Goal: Transaction & Acquisition: Purchase product/service

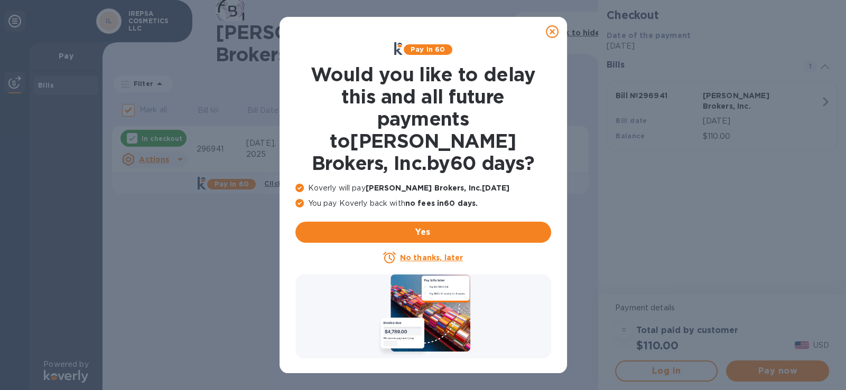
click at [428, 254] on u "No thanks, later" at bounding box center [431, 258] width 63 height 8
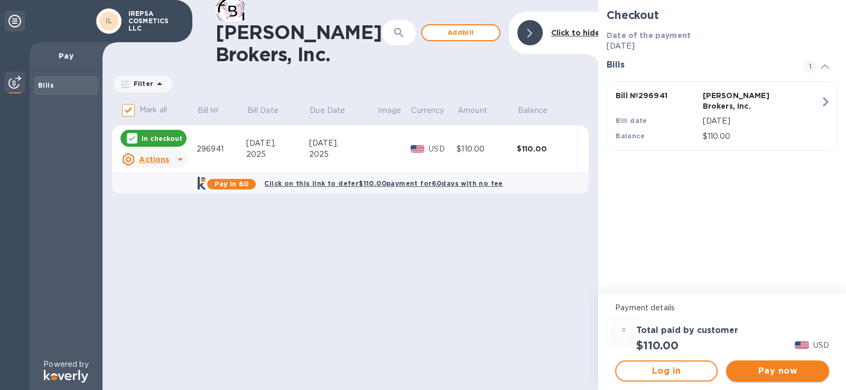
click at [784, 370] on span "Pay now" at bounding box center [777, 371] width 86 height 13
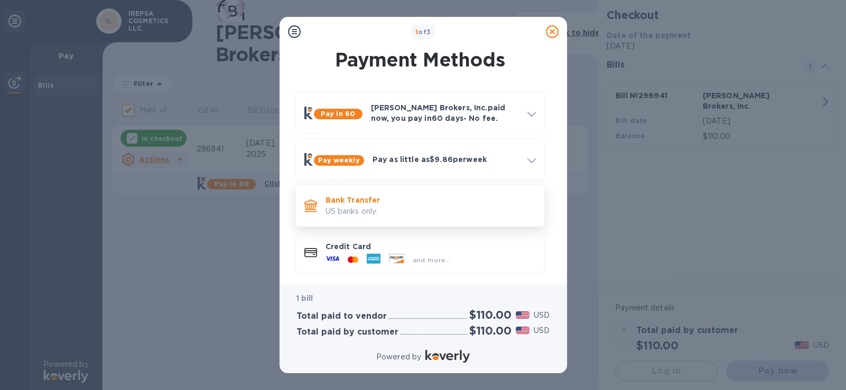
click at [346, 209] on p "US banks only." at bounding box center [430, 211] width 210 height 11
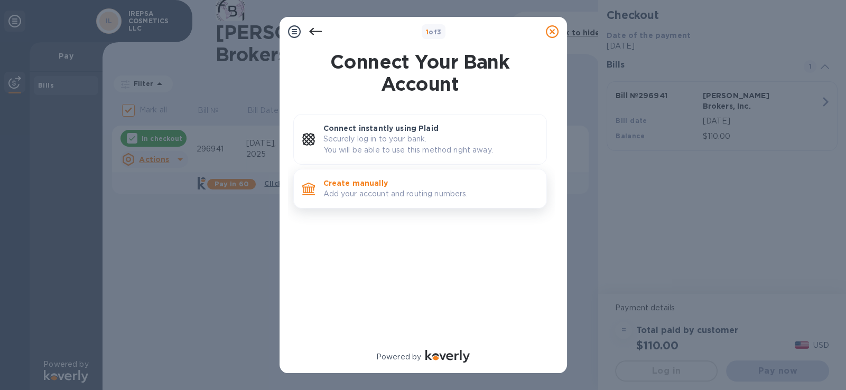
click at [369, 182] on p "Create manually" at bounding box center [430, 183] width 215 height 11
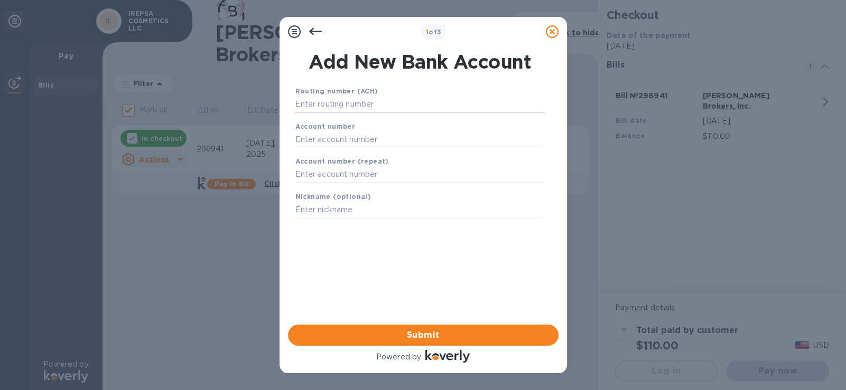
click at [335, 109] on input "text" at bounding box center [419, 105] width 249 height 16
click at [362, 103] on input "text" at bounding box center [419, 105] width 249 height 16
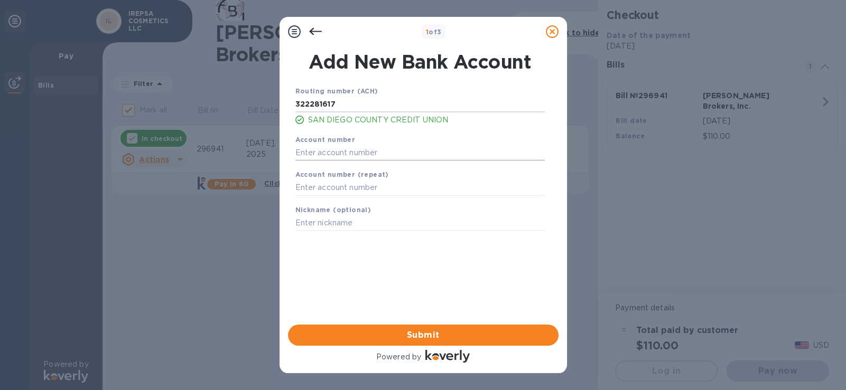
type input "322281617"
click at [358, 149] on input "text" at bounding box center [419, 153] width 249 height 16
type input "855656795"
click at [368, 182] on input "text" at bounding box center [419, 188] width 249 height 16
type input "855656795"
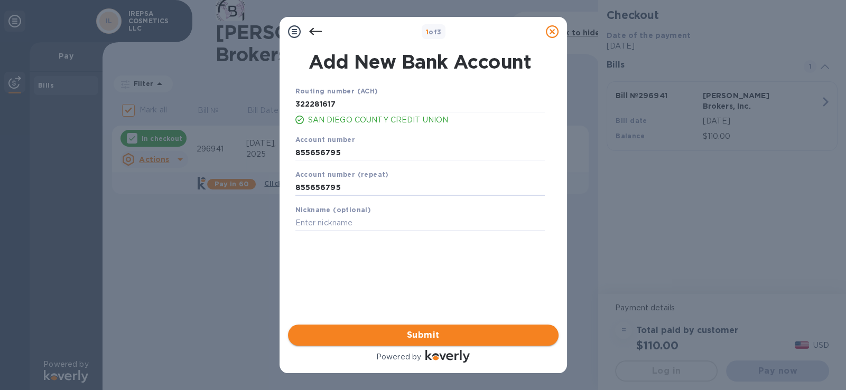
click at [441, 334] on span "Submit" at bounding box center [423, 335] width 254 height 13
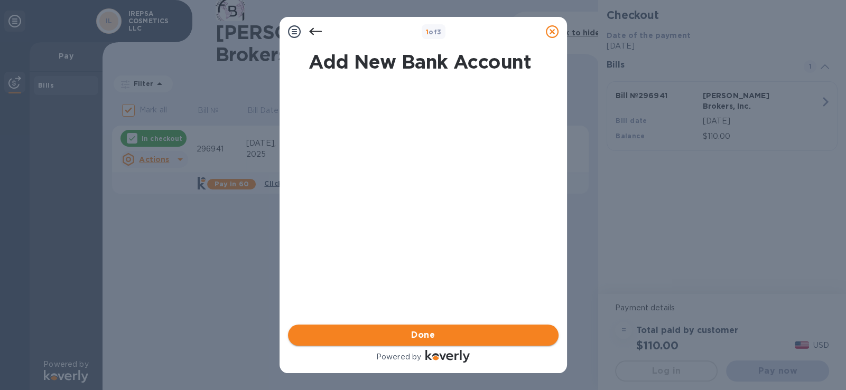
click at [441, 334] on span "Done" at bounding box center [423, 335] width 254 height 13
